Goal: Task Accomplishment & Management: Use online tool/utility

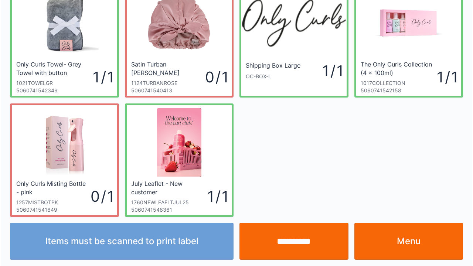
scroll to position [43, 0]
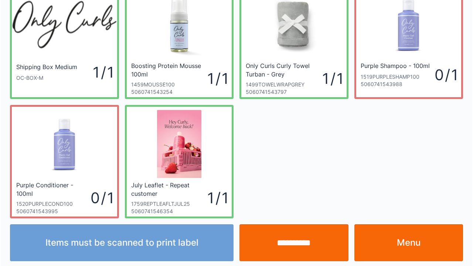
scroll to position [43, 0]
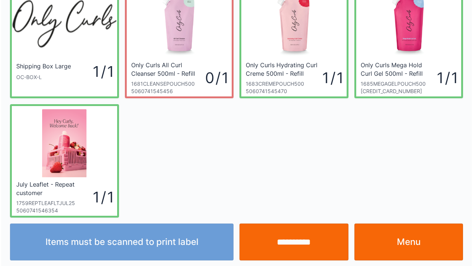
scroll to position [43, 0]
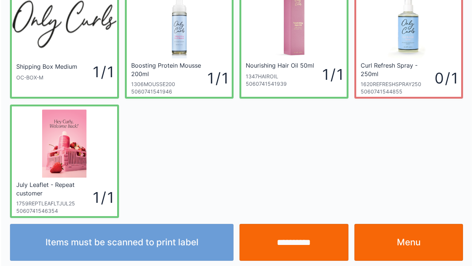
scroll to position [43, 0]
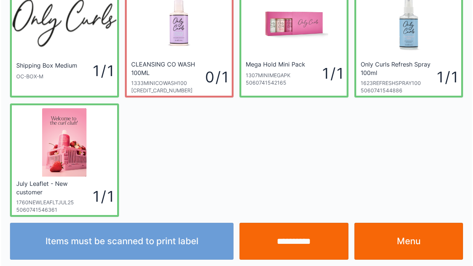
scroll to position [43, 0]
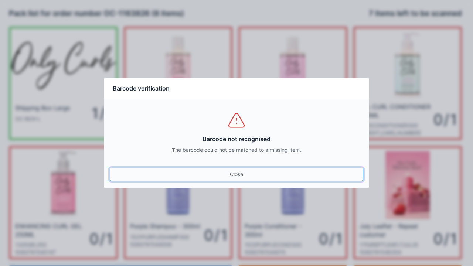
click at [235, 175] on link "Close" at bounding box center [237, 174] width 254 height 13
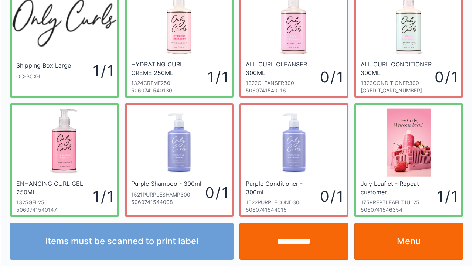
scroll to position [43, 0]
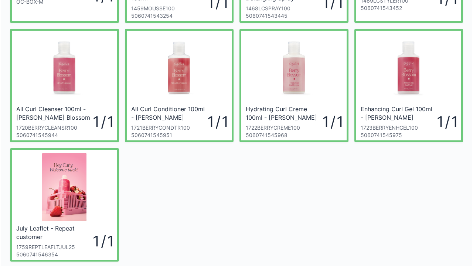
scroll to position [118, 0]
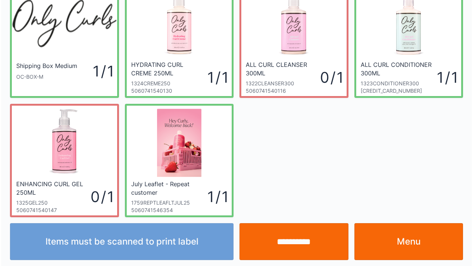
scroll to position [43, 0]
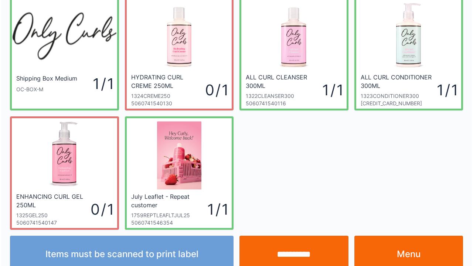
scroll to position [43, 0]
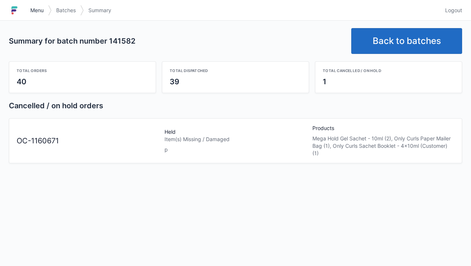
click at [34, 8] on span "Menu" at bounding box center [36, 10] width 13 height 7
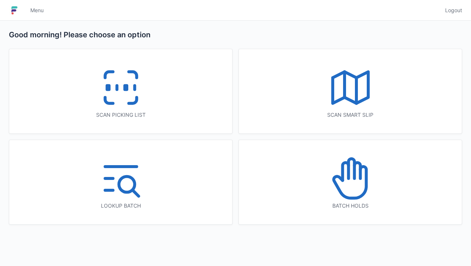
click at [362, 176] on icon at bounding box center [350, 178] width 47 height 47
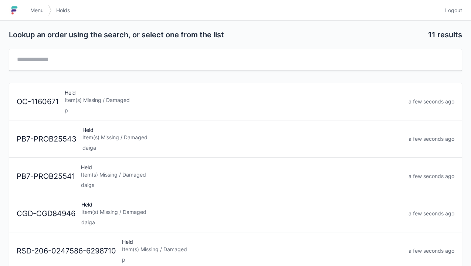
click at [235, 110] on div "p" at bounding box center [234, 110] width 338 height 7
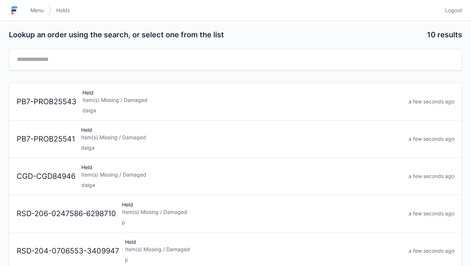
click at [37, 10] on span "Menu" at bounding box center [36, 10] width 13 height 7
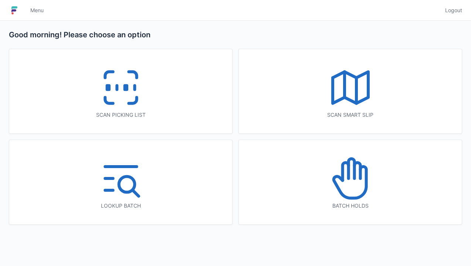
click at [105, 107] on icon at bounding box center [120, 87] width 47 height 47
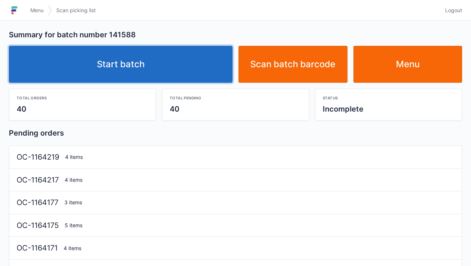
click at [137, 67] on link "Start batch" at bounding box center [121, 64] width 224 height 37
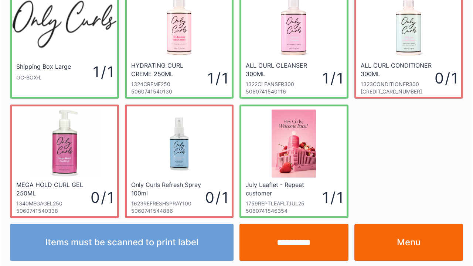
scroll to position [43, 0]
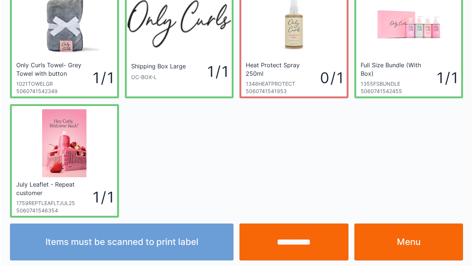
scroll to position [43, 0]
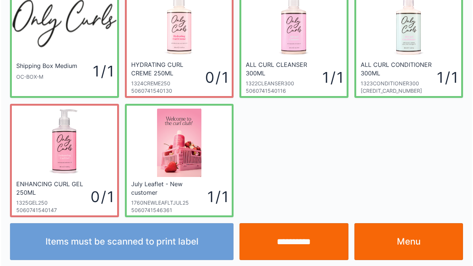
scroll to position [43, 0]
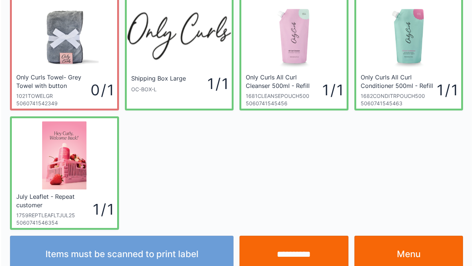
scroll to position [43, 0]
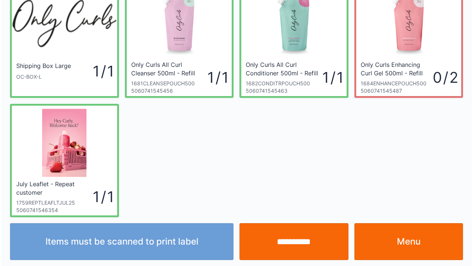
scroll to position [43, 0]
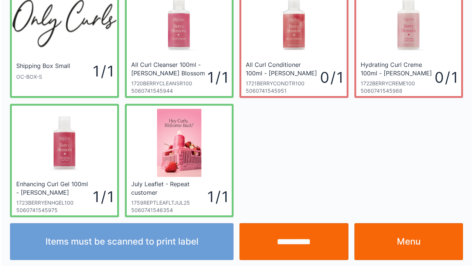
scroll to position [43, 0]
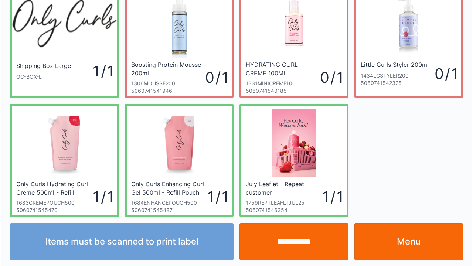
scroll to position [43, 0]
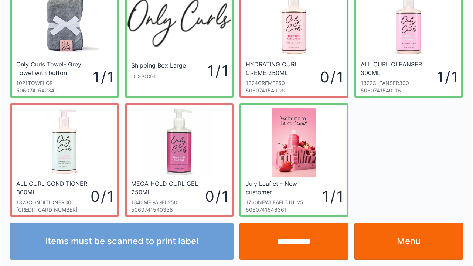
scroll to position [43, 0]
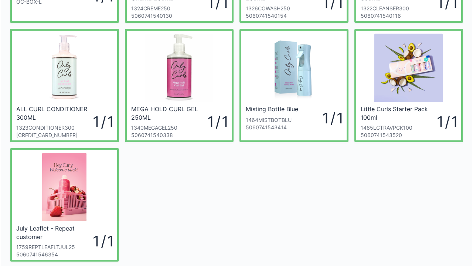
scroll to position [118, 0]
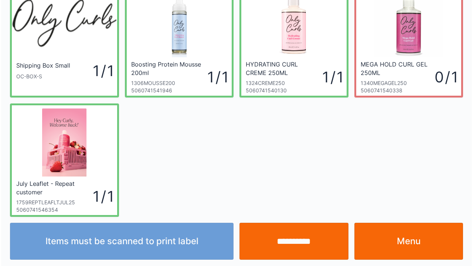
scroll to position [43, 0]
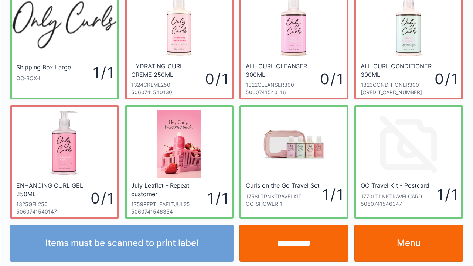
scroll to position [43, 0]
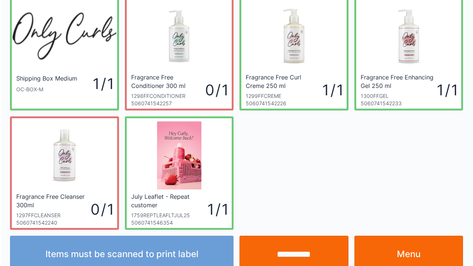
scroll to position [43, 0]
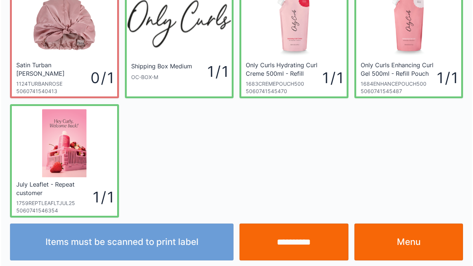
scroll to position [43, 0]
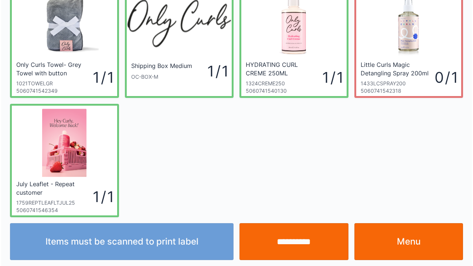
scroll to position [43, 0]
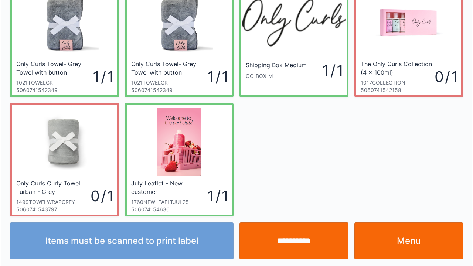
scroll to position [43, 0]
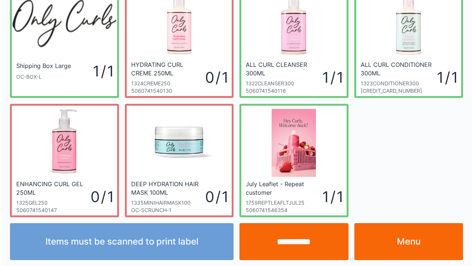
scroll to position [43, 0]
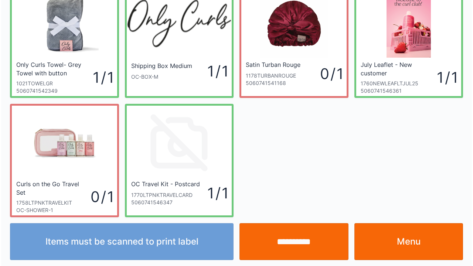
scroll to position [43, 0]
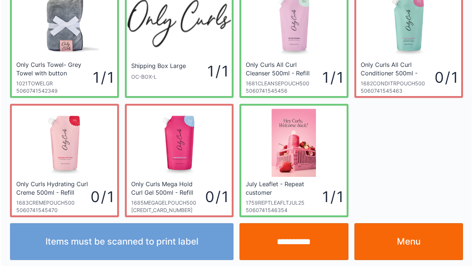
scroll to position [43, 0]
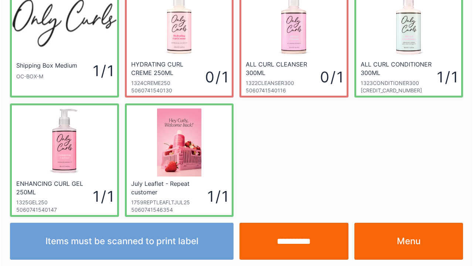
scroll to position [43, 0]
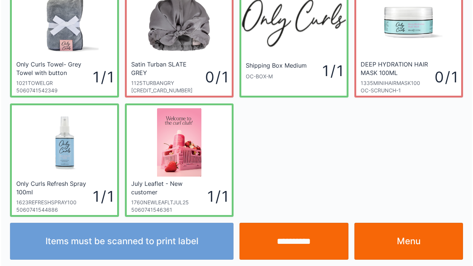
scroll to position [43, 0]
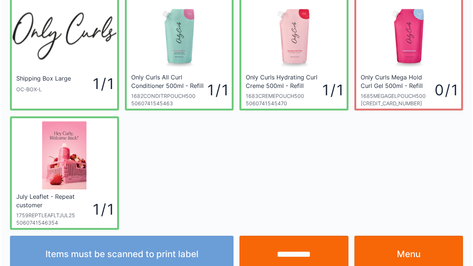
scroll to position [43, 0]
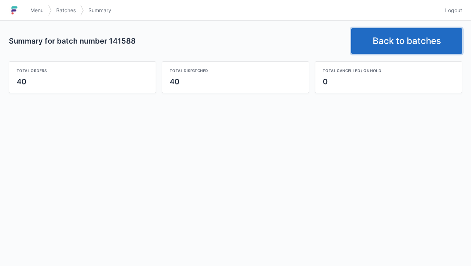
click at [400, 48] on link "Back to batches" at bounding box center [406, 41] width 111 height 26
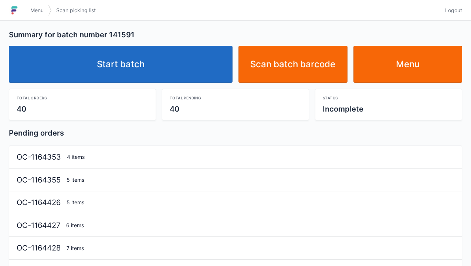
click at [181, 71] on link "Start batch" at bounding box center [121, 64] width 224 height 37
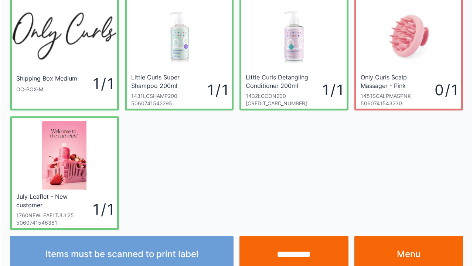
scroll to position [43, 0]
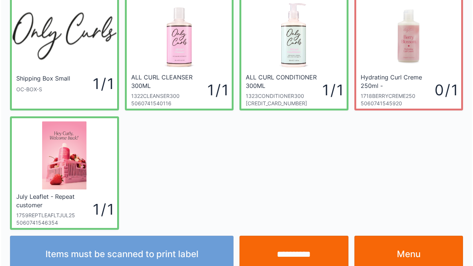
scroll to position [43, 0]
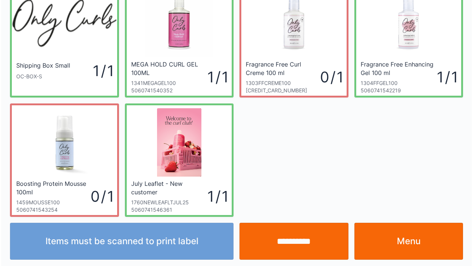
scroll to position [43, 0]
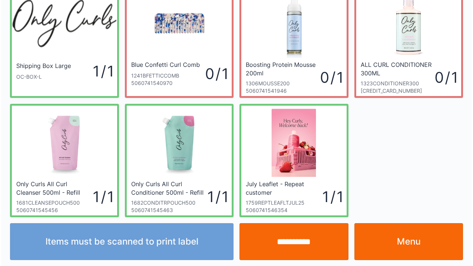
scroll to position [43, 0]
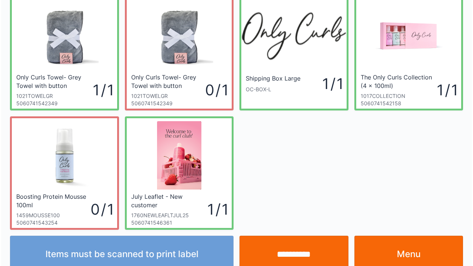
scroll to position [43, 0]
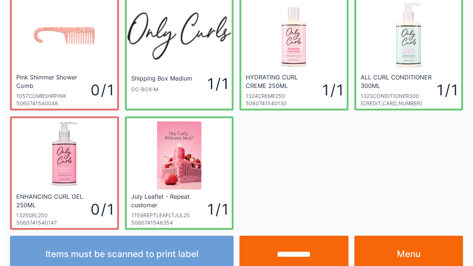
scroll to position [43, 0]
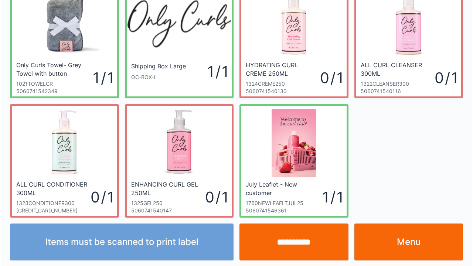
scroll to position [43, 0]
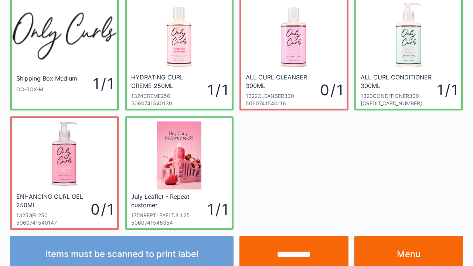
scroll to position [43, 0]
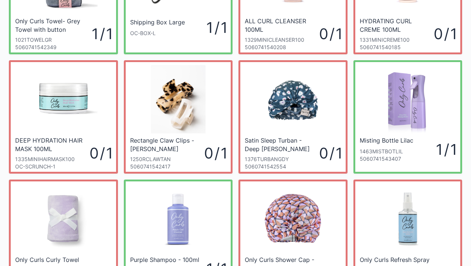
scroll to position [101, 0]
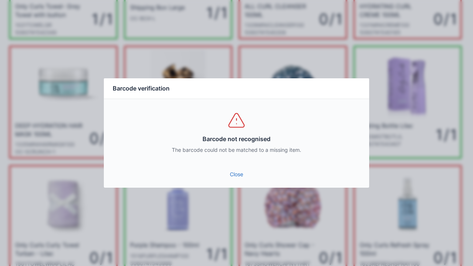
click at [237, 186] on div "Close" at bounding box center [237, 177] width 266 height 22
click at [231, 186] on div "Close" at bounding box center [237, 177] width 266 height 22
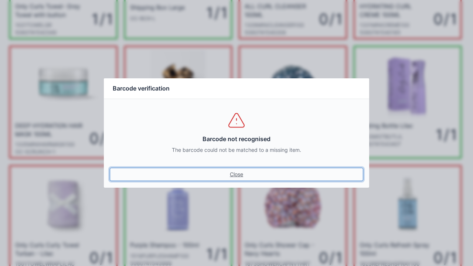
click at [231, 176] on link "Close" at bounding box center [237, 174] width 254 height 13
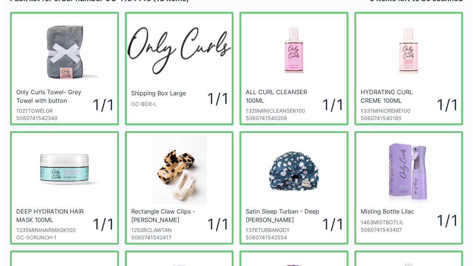
scroll to position [30, 0]
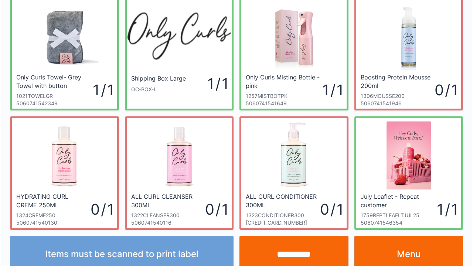
scroll to position [43, 0]
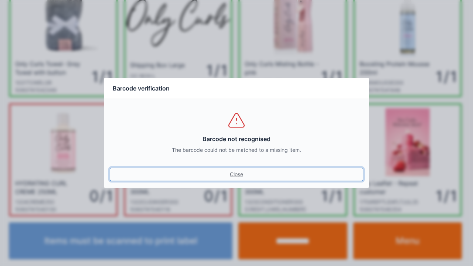
click at [242, 180] on link "Close" at bounding box center [237, 174] width 254 height 13
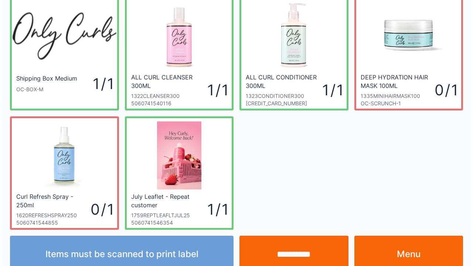
scroll to position [43, 0]
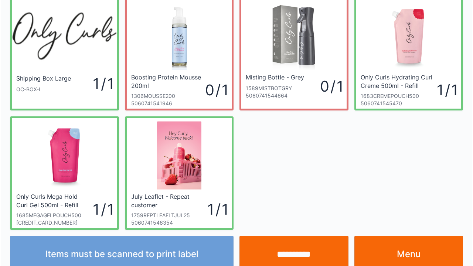
scroll to position [43, 0]
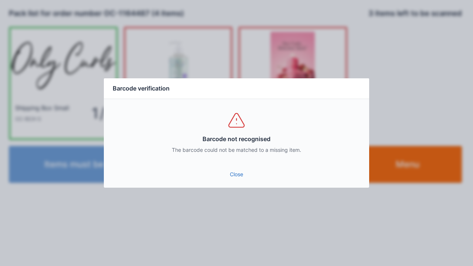
click at [243, 180] on link "Close" at bounding box center [237, 174] width 254 height 13
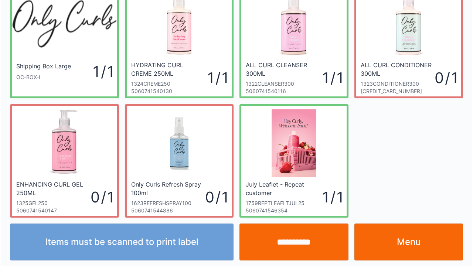
scroll to position [43, 0]
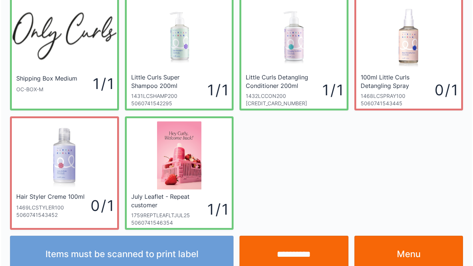
scroll to position [43, 0]
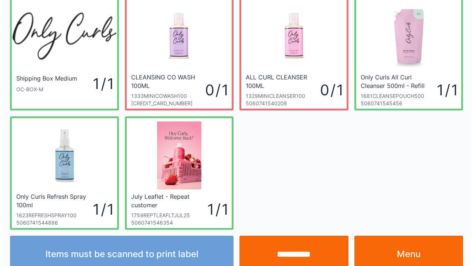
scroll to position [43, 0]
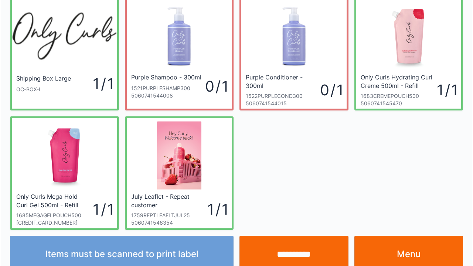
scroll to position [43, 0]
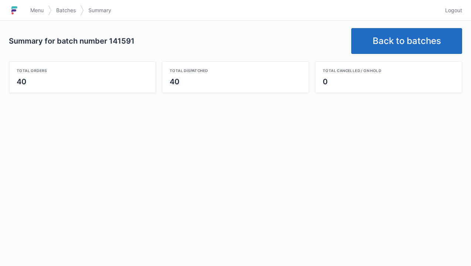
click at [412, 41] on link "Back to batches" at bounding box center [406, 41] width 111 height 26
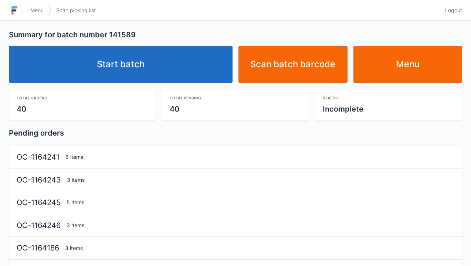
click at [192, 81] on link "Start batch" at bounding box center [121, 64] width 224 height 37
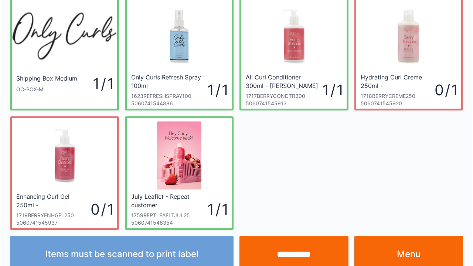
scroll to position [43, 0]
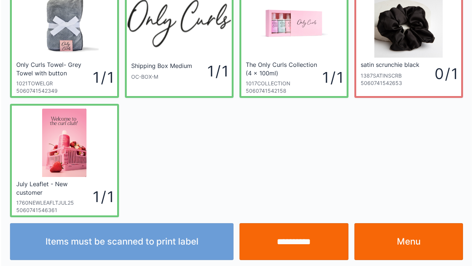
scroll to position [43, 0]
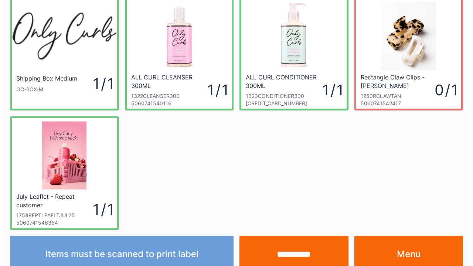
scroll to position [43, 0]
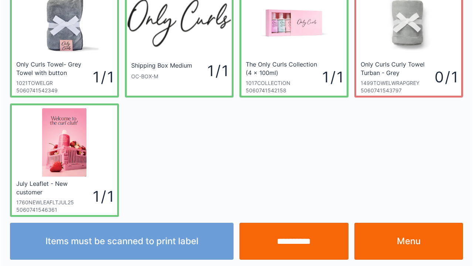
scroll to position [43, 0]
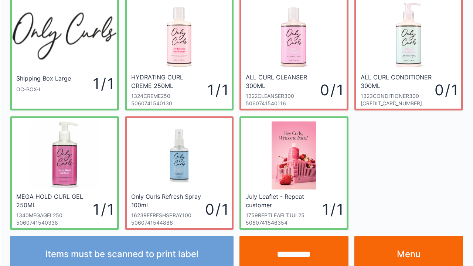
scroll to position [43, 0]
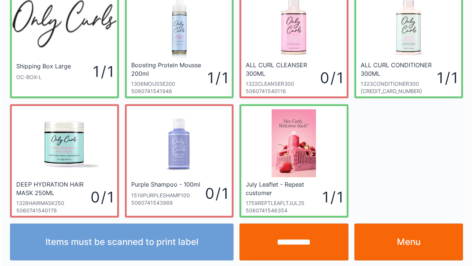
scroll to position [43, 0]
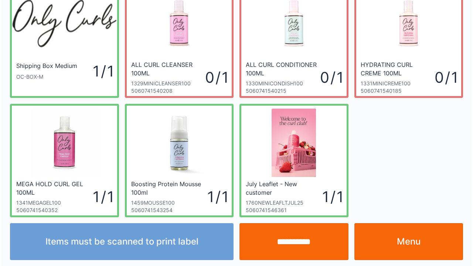
scroll to position [43, 0]
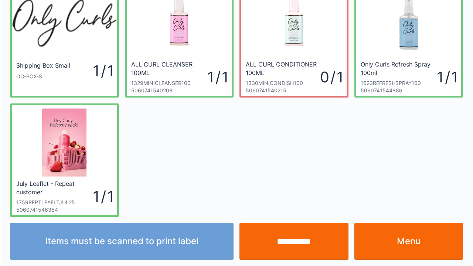
scroll to position [43, 0]
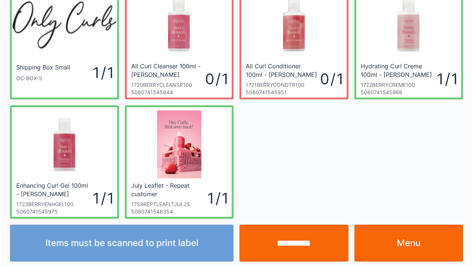
scroll to position [43, 0]
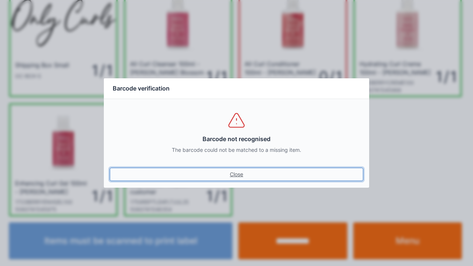
click at [246, 175] on link "Close" at bounding box center [237, 174] width 254 height 13
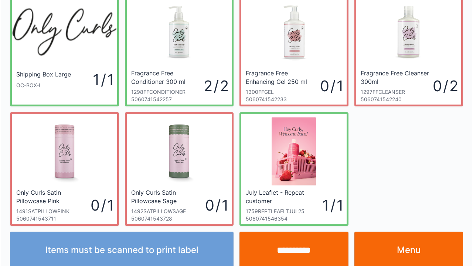
scroll to position [43, 0]
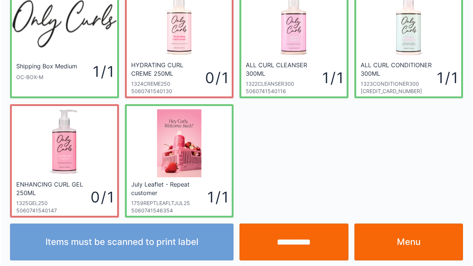
scroll to position [43, 0]
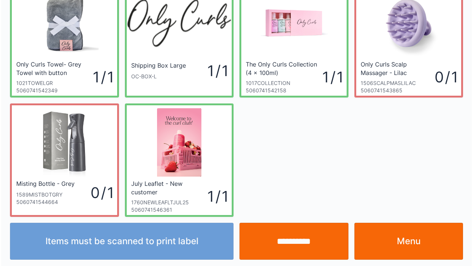
scroll to position [43, 0]
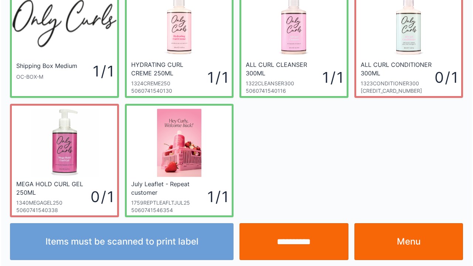
scroll to position [43, 0]
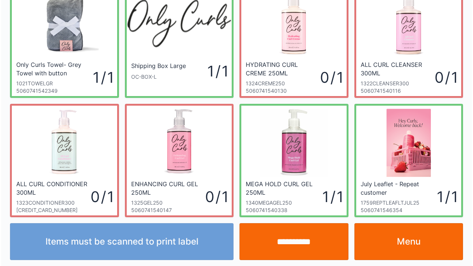
scroll to position [43, 0]
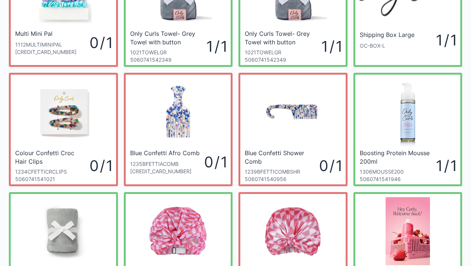
scroll to position [74, 0]
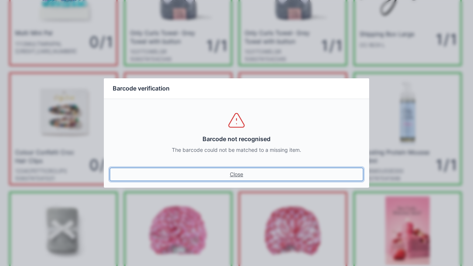
click at [221, 180] on link "Close" at bounding box center [237, 174] width 254 height 13
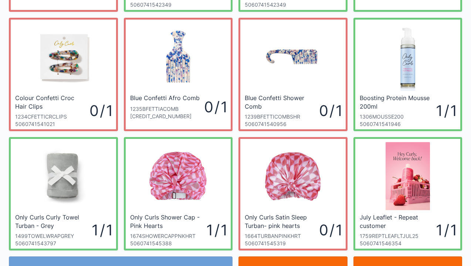
scroll to position [162, 0]
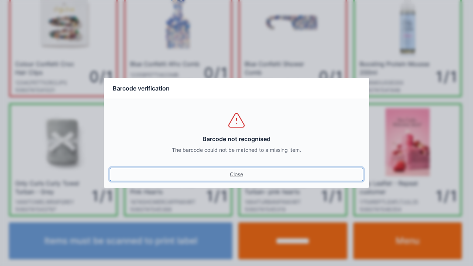
click at [229, 175] on link "Close" at bounding box center [237, 174] width 254 height 13
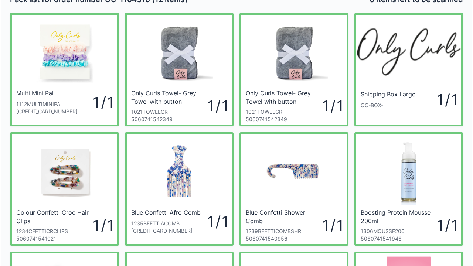
scroll to position [15, 0]
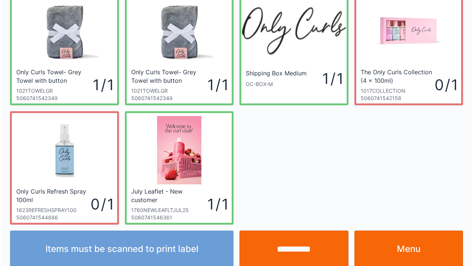
scroll to position [43, 0]
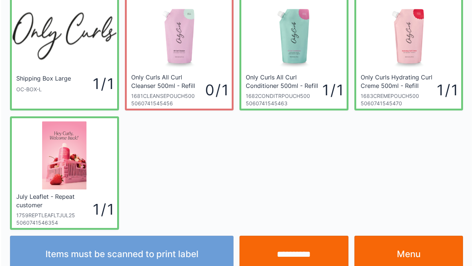
scroll to position [43, 0]
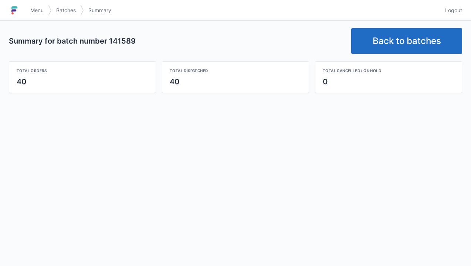
click at [387, 50] on link "Back to batches" at bounding box center [406, 41] width 111 height 26
